Goal: Find specific page/section: Find specific page/section

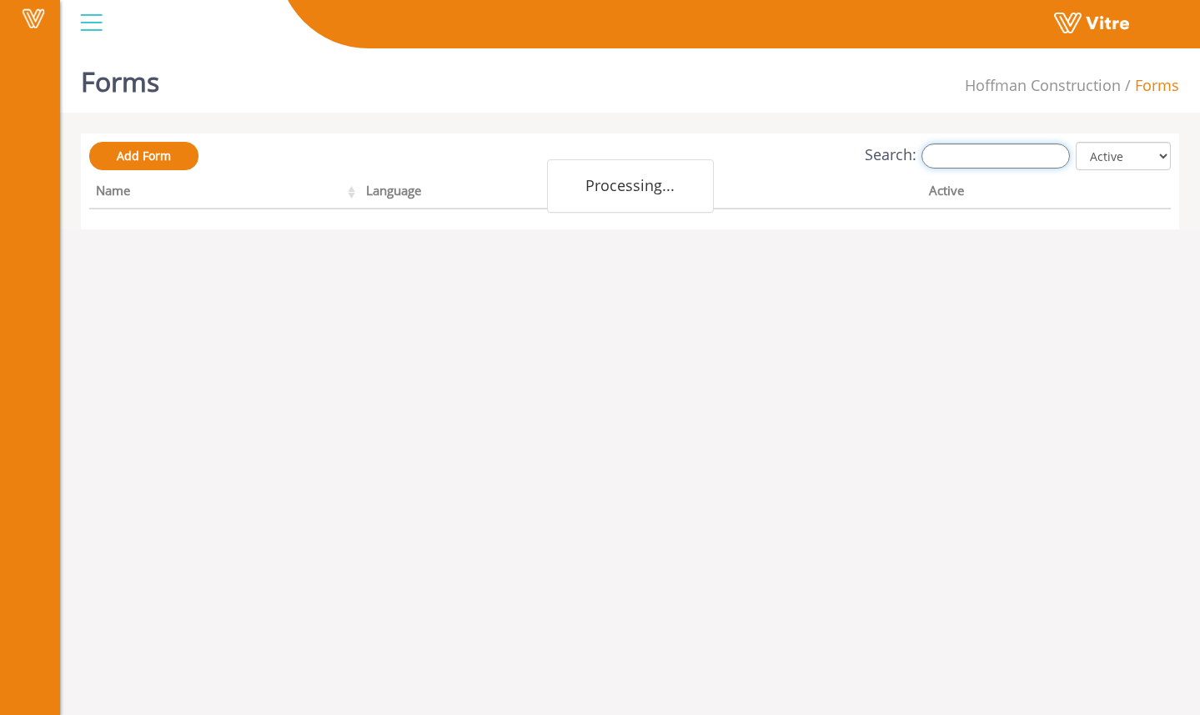
click at [977, 164] on input "Search:" at bounding box center [996, 155] width 148 height 25
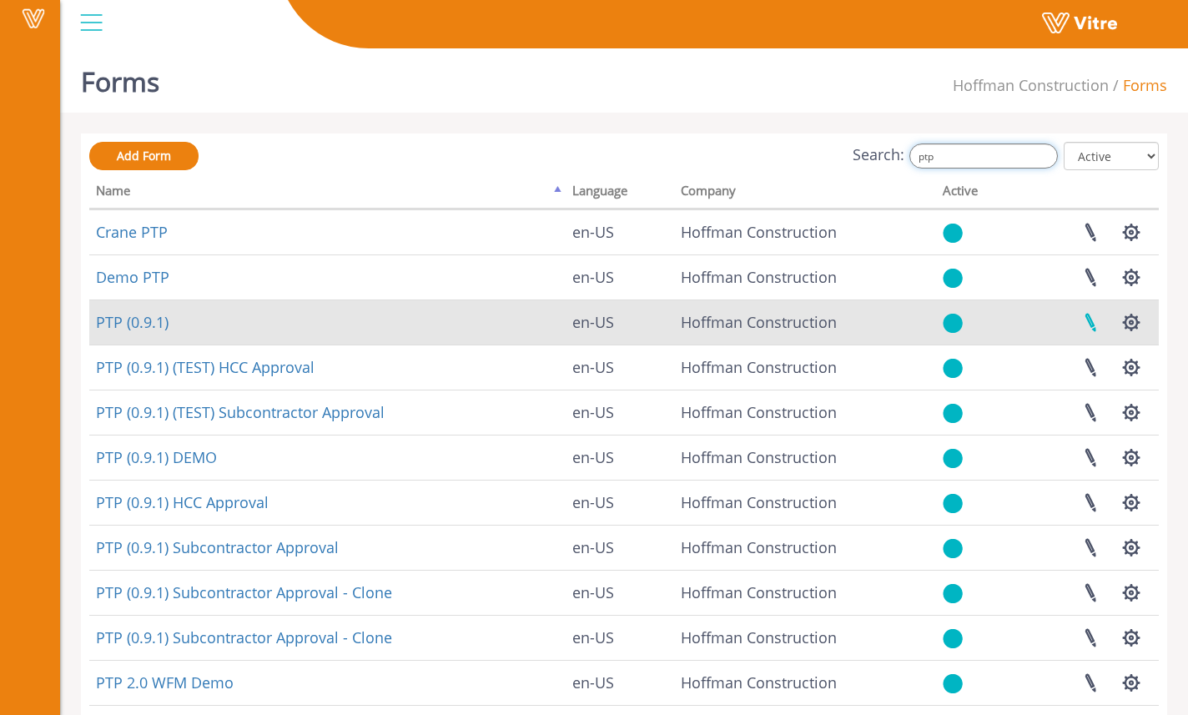
type input "ptp"
click at [1086, 329] on link at bounding box center [1090, 322] width 42 height 44
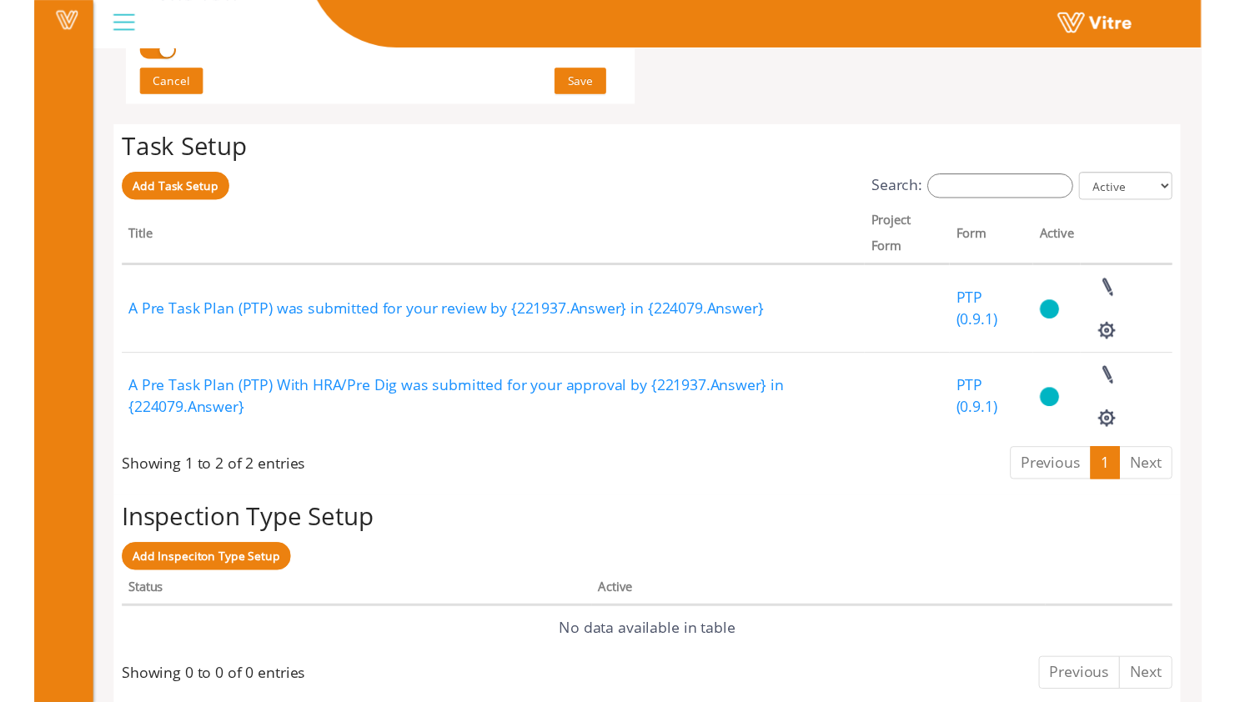
scroll to position [1238, 0]
